Goal: Task Accomplishment & Management: Manage account settings

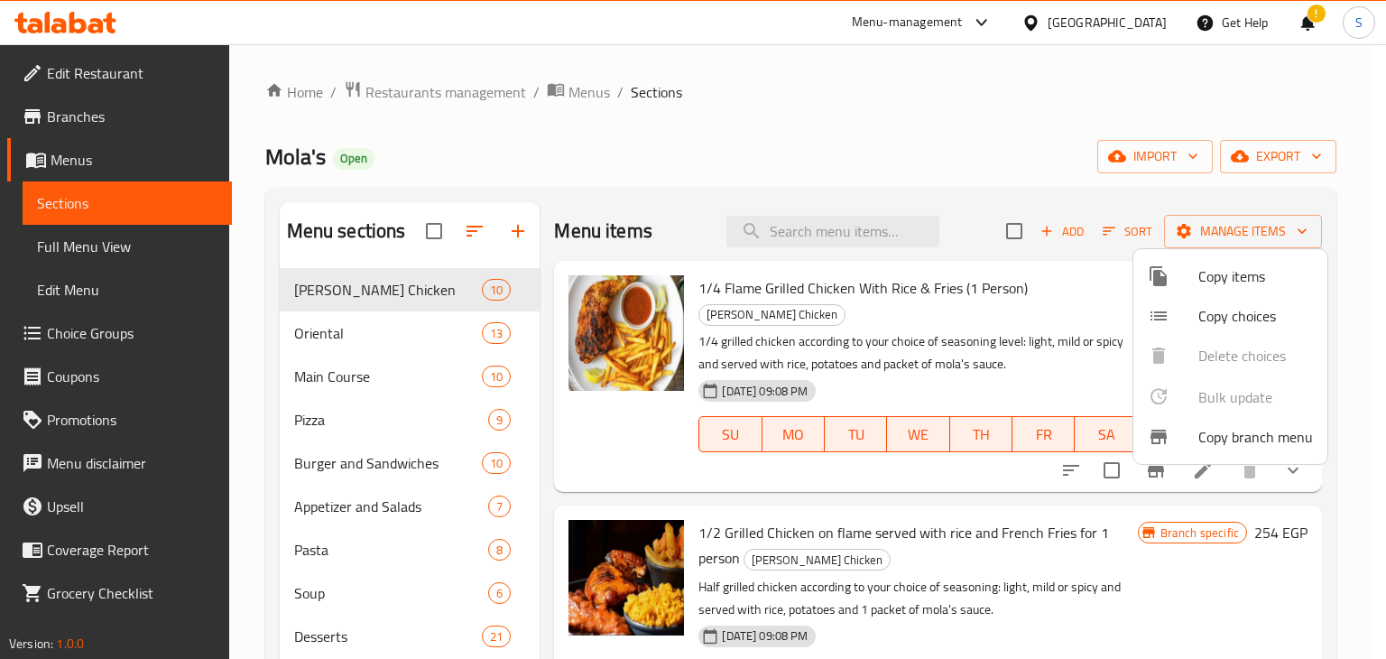
click at [1061, 18] on div at bounding box center [693, 329] width 1386 height 659
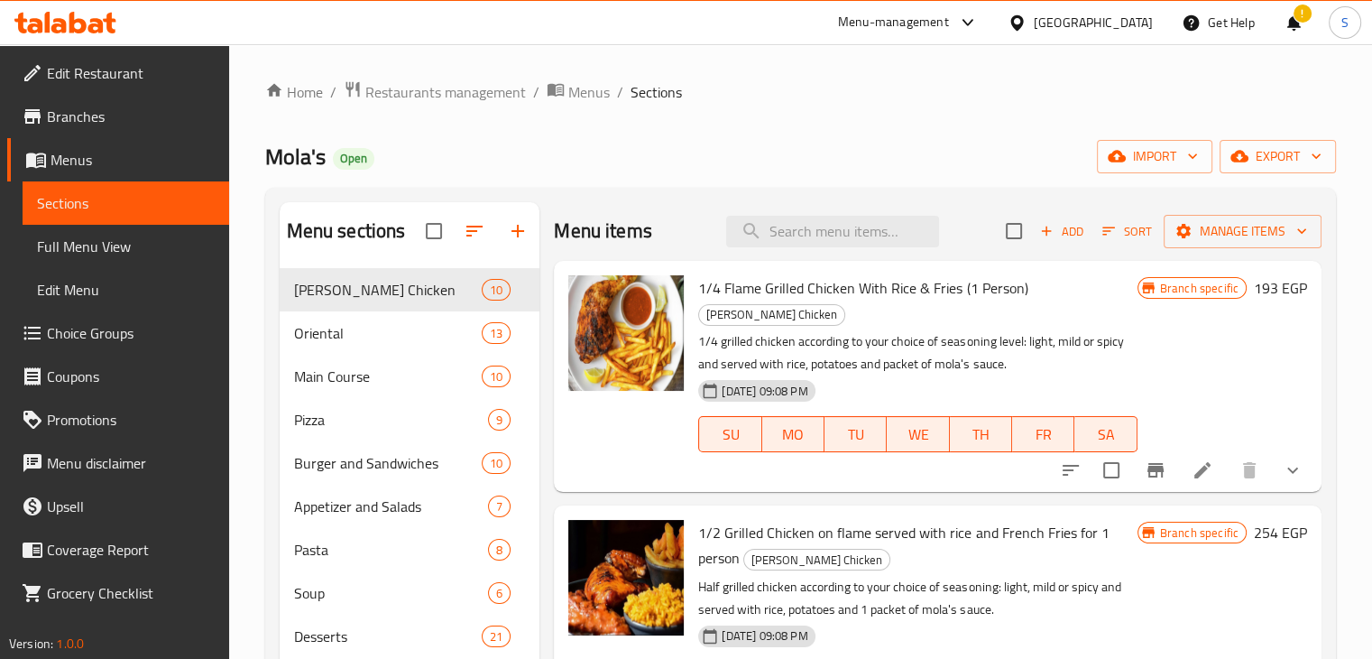
click at [949, 19] on div "Menu-management" at bounding box center [893, 23] width 111 height 22
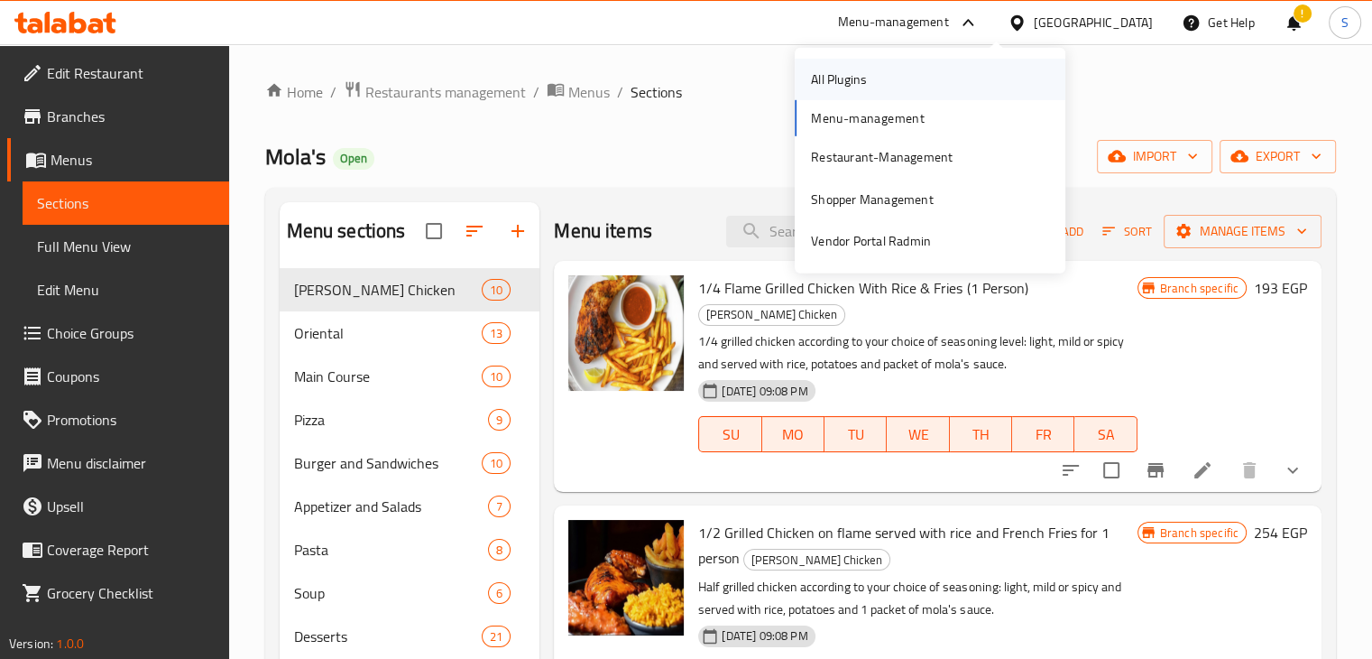
click at [943, 69] on div "All Plugins" at bounding box center [930, 79] width 271 height 41
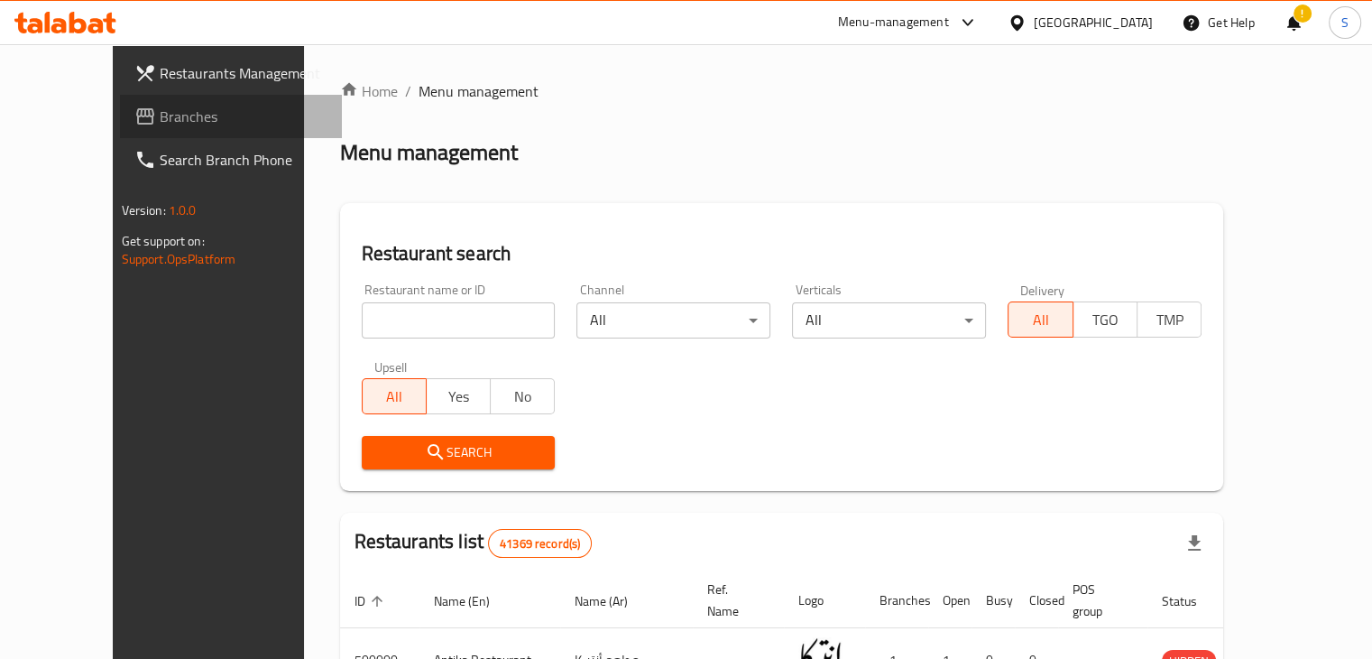
click at [160, 125] on span "Branches" at bounding box center [244, 117] width 168 height 22
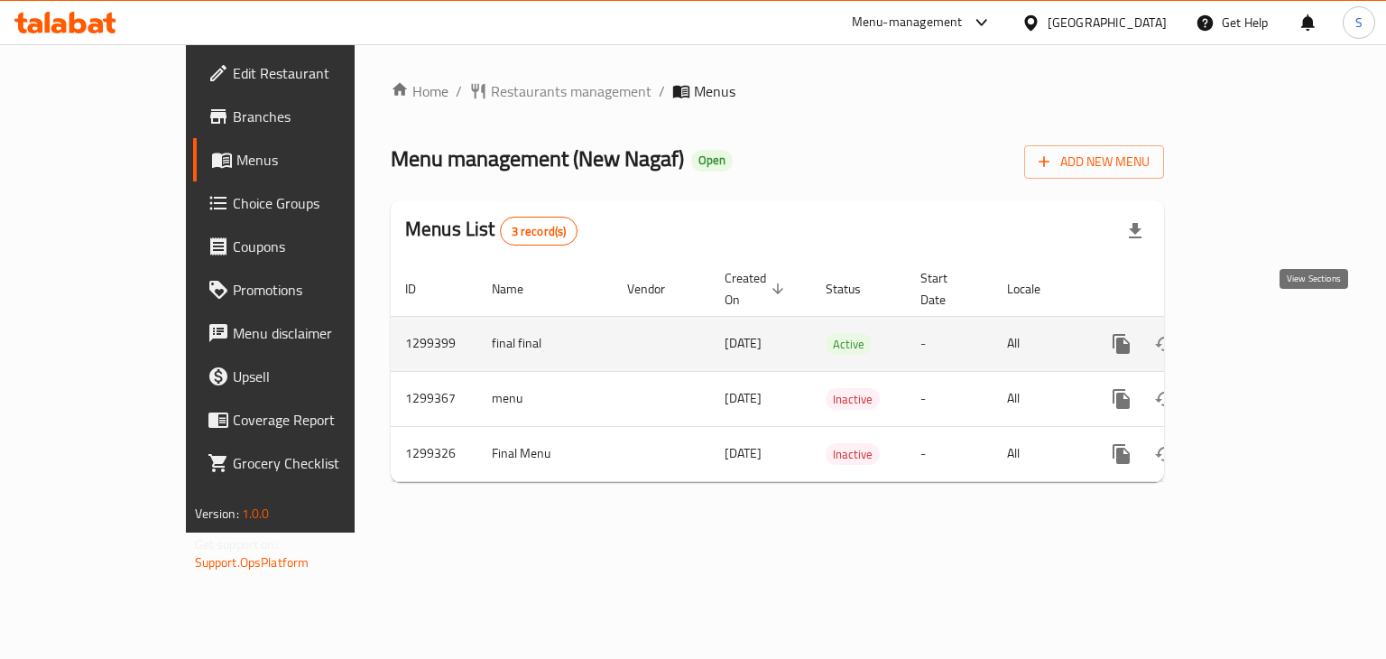
click at [1262, 333] on icon "enhanced table" at bounding box center [1251, 344] width 22 height 22
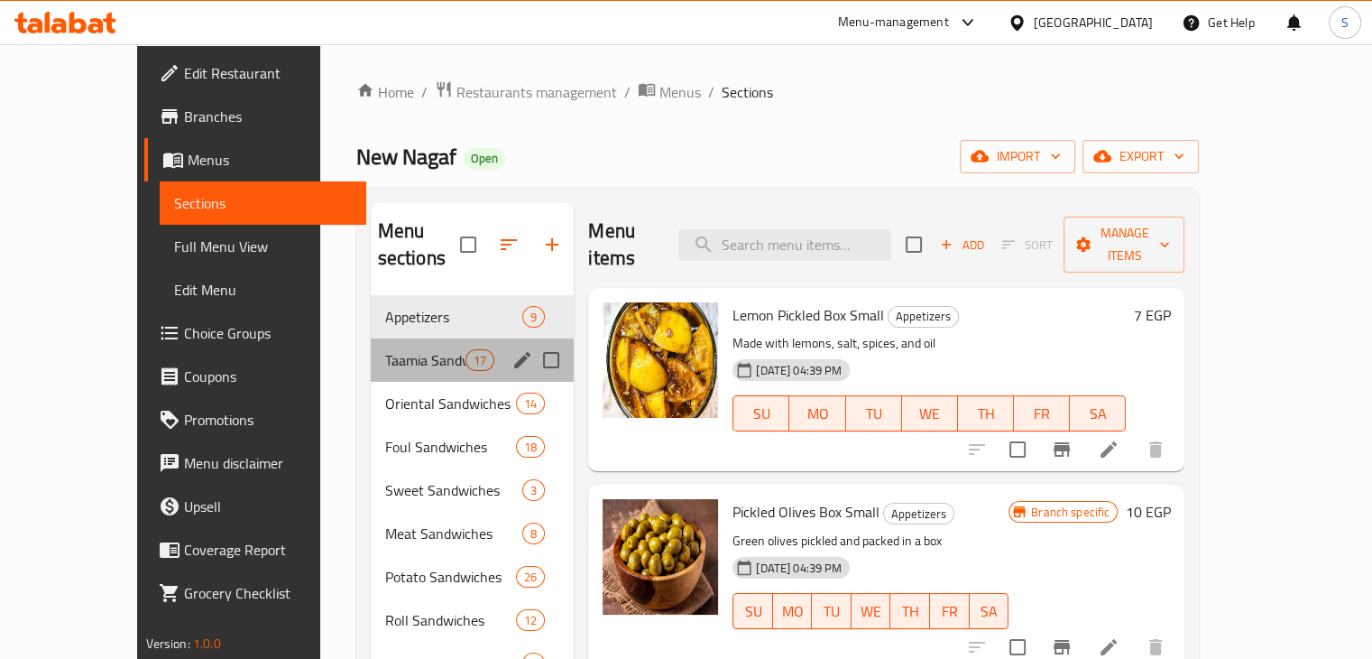
click at [383, 338] on div "Taamia Sandwiches 17" at bounding box center [473, 359] width 204 height 43
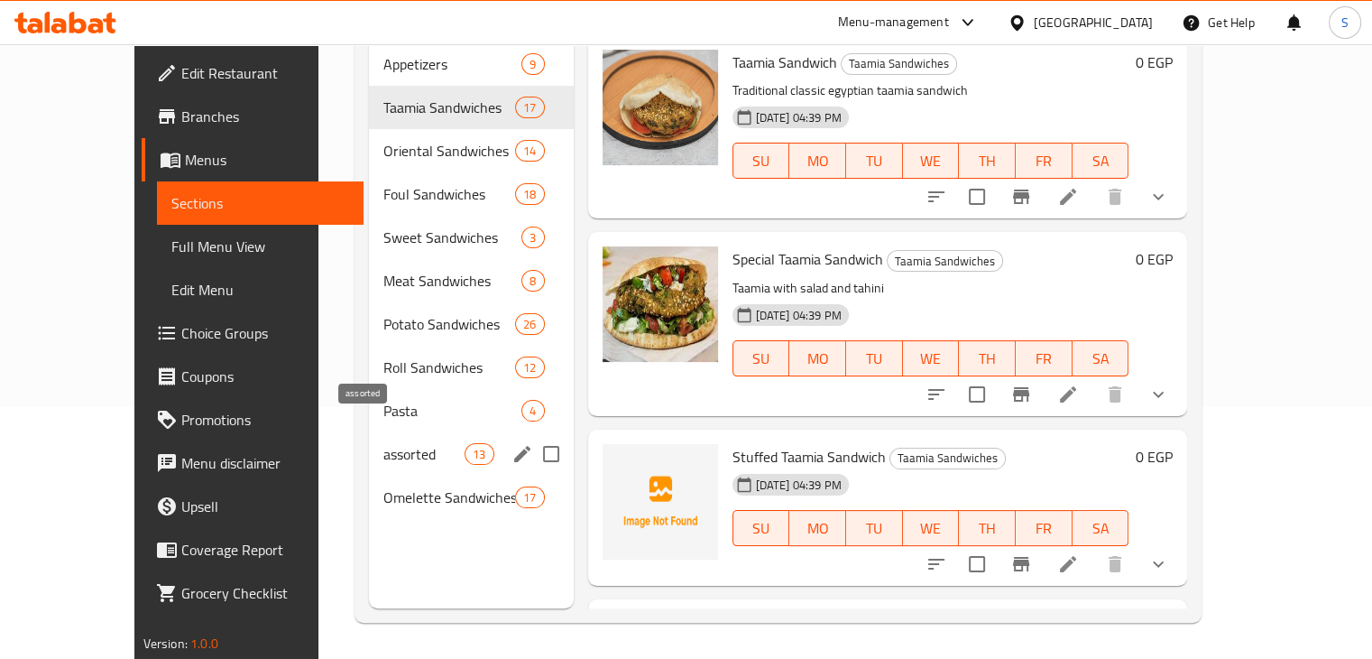
scroll to position [31, 0]
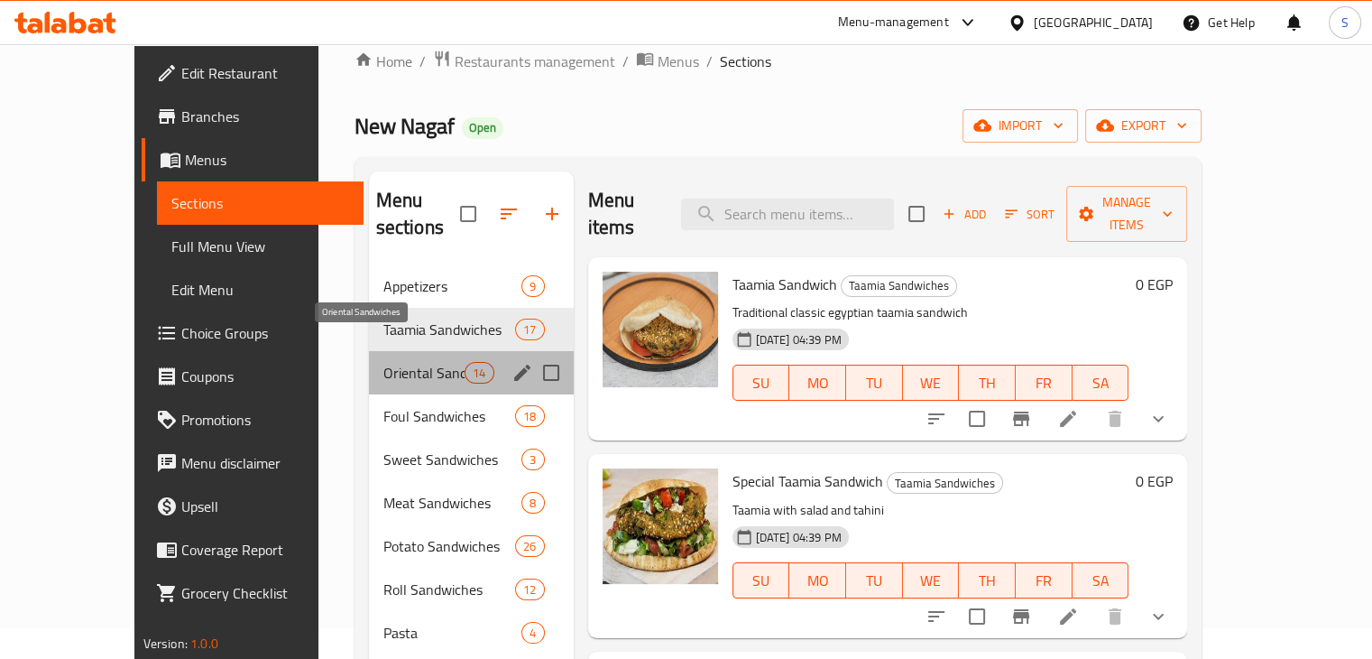
click at [383, 362] on span "Oriental Sandwiches" at bounding box center [424, 373] width 82 height 22
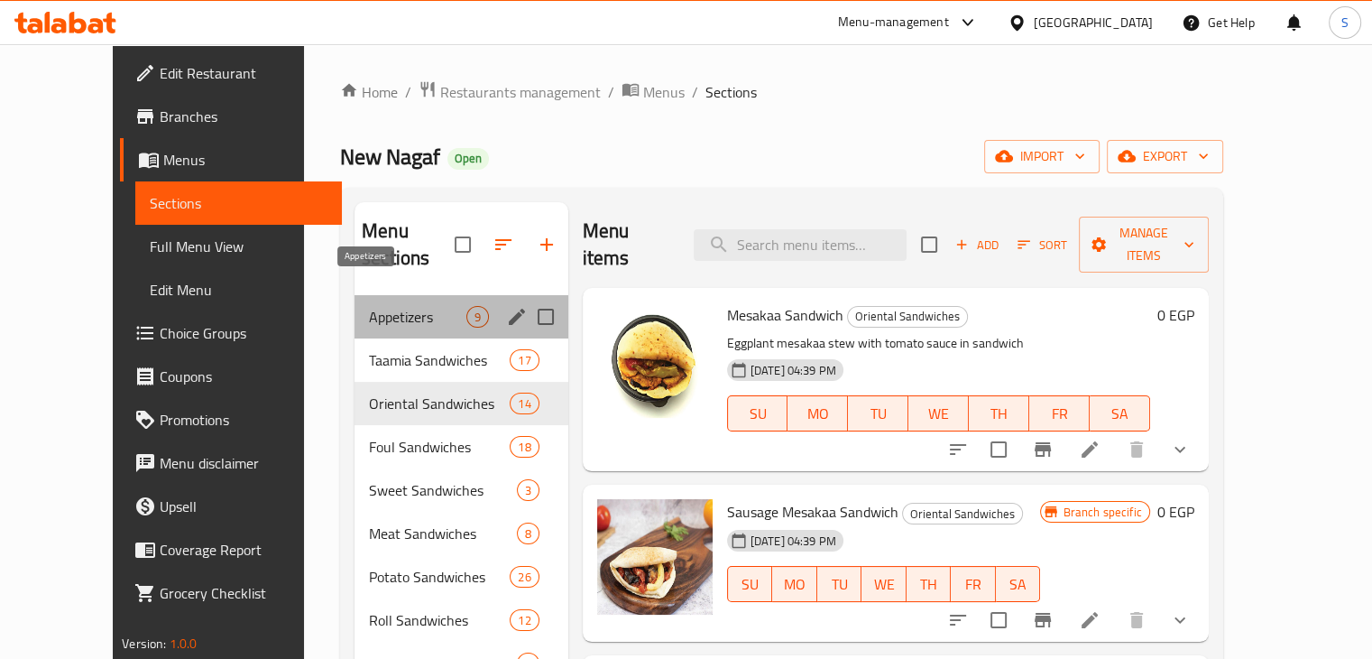
click at [383, 306] on span "Appetizers" at bounding box center [417, 317] width 97 height 22
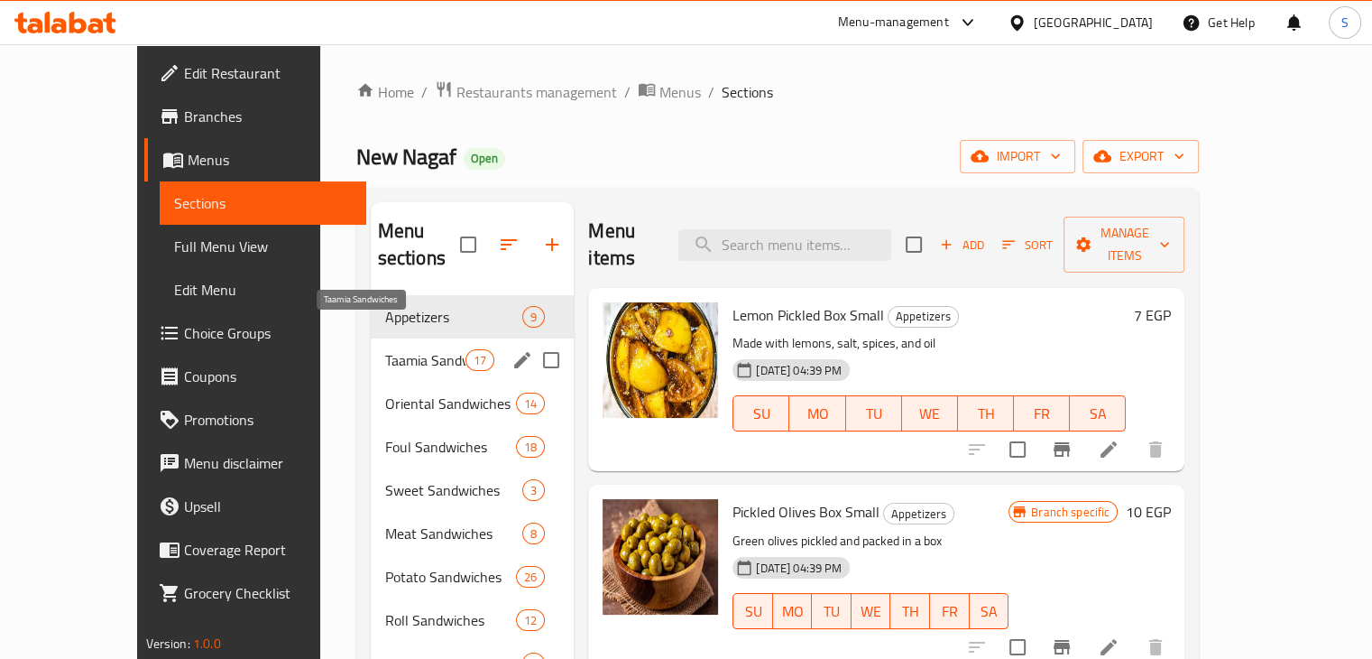
click at [392, 349] on span "Taamia Sandwiches" at bounding box center [425, 360] width 80 height 22
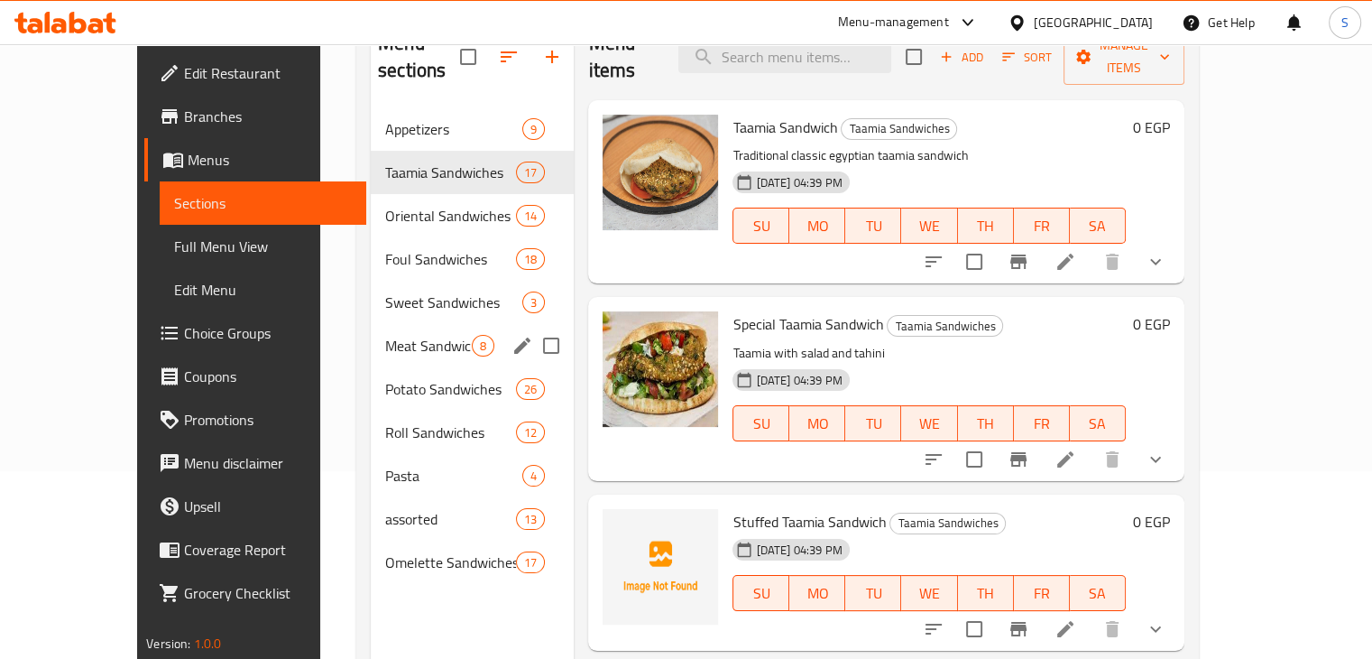
scroll to position [184, 0]
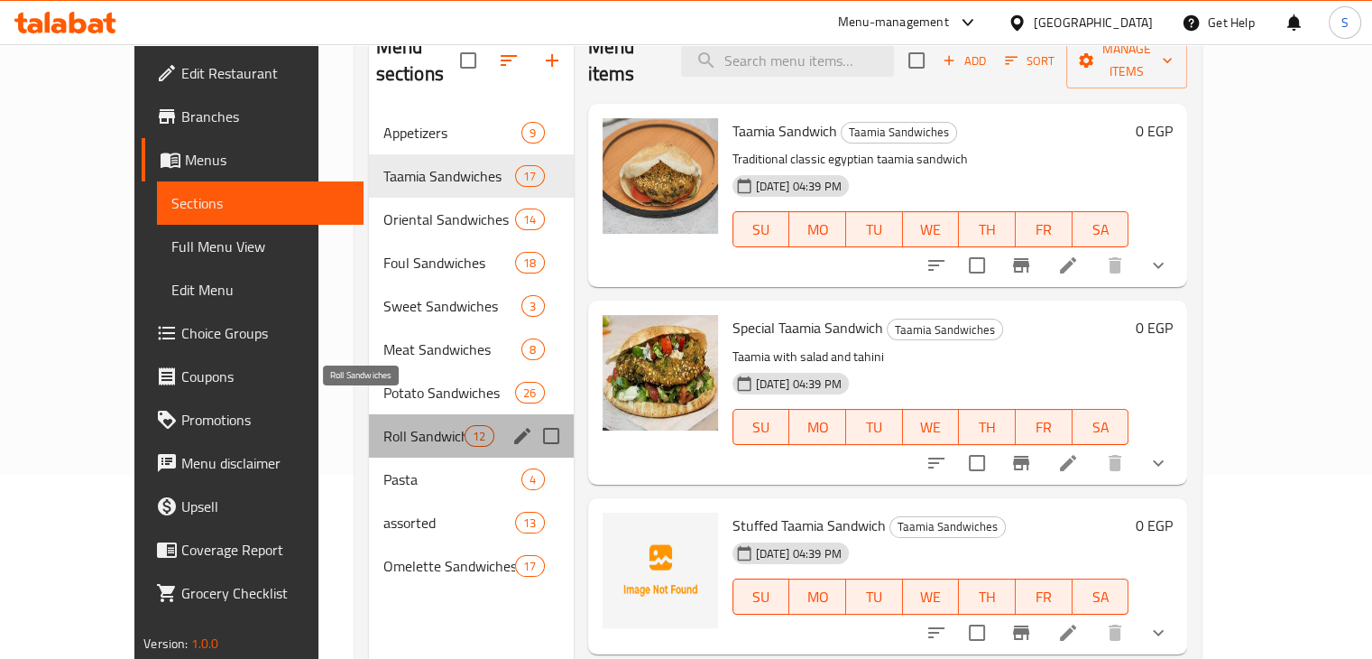
click at [383, 425] on span "Roll Sandwiches" at bounding box center [424, 436] width 82 height 22
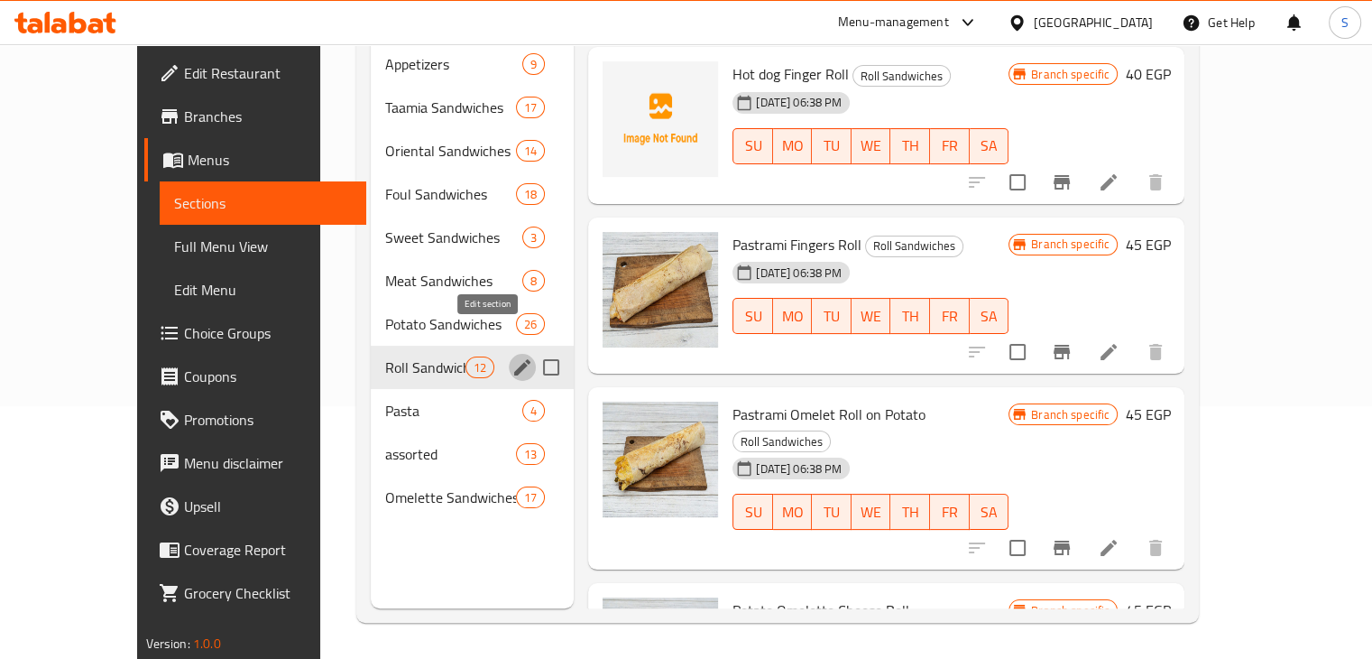
click at [512, 356] on icon "edit" at bounding box center [523, 367] width 22 height 22
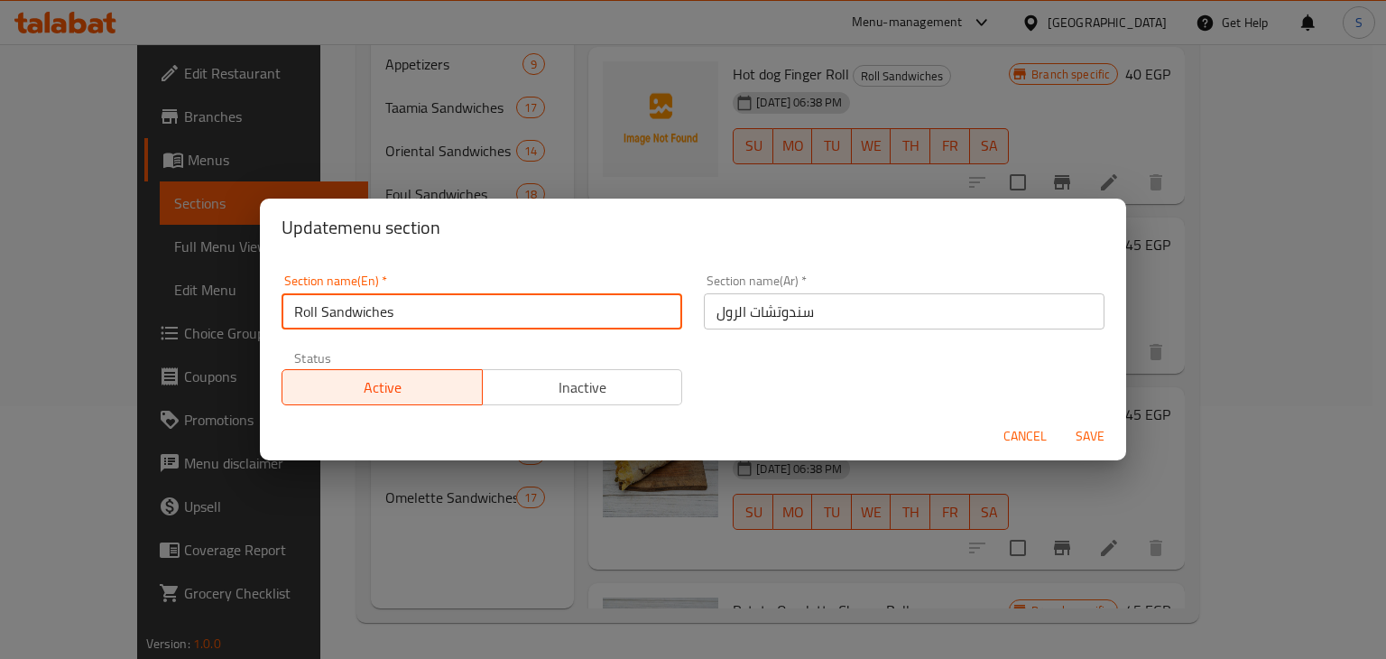
click at [383, 312] on input "Roll Sandwiches" at bounding box center [481, 311] width 401 height 36
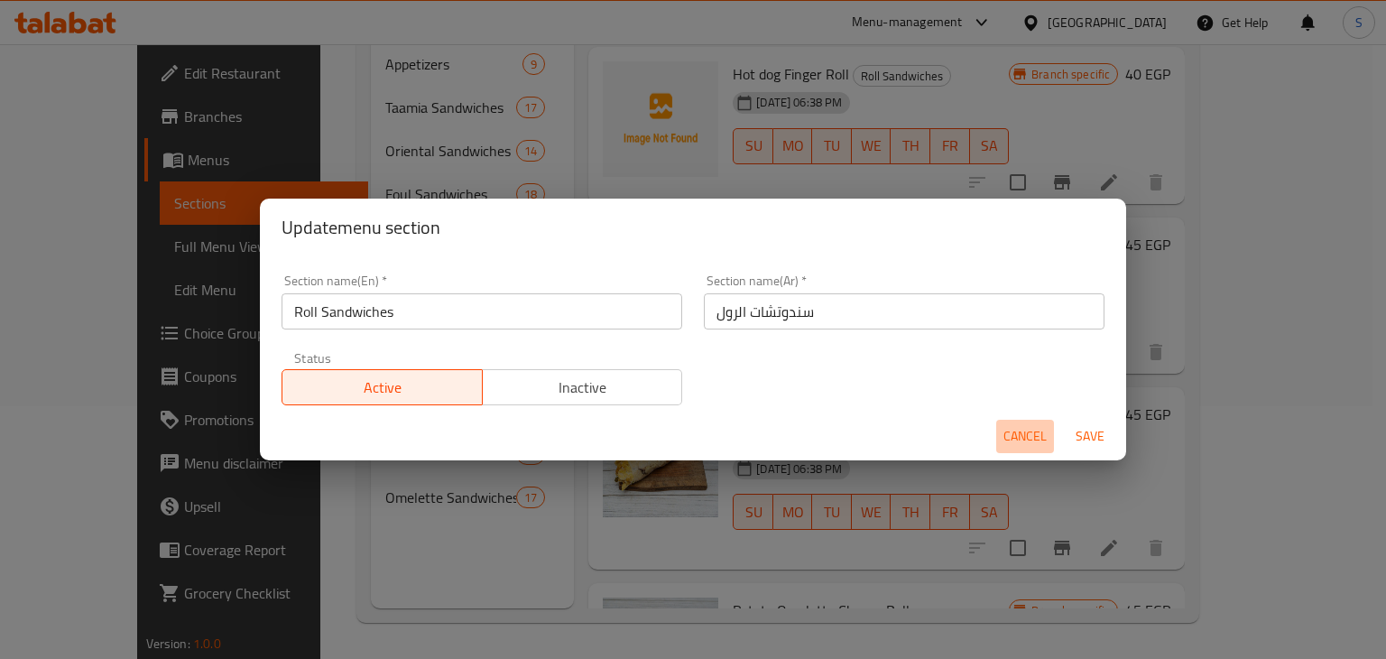
click at [1018, 438] on span "Cancel" at bounding box center [1024, 436] width 43 height 23
